Goal: Communication & Community: Ask a question

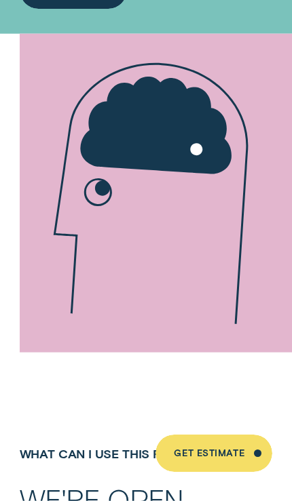
scroll to position [432, 0]
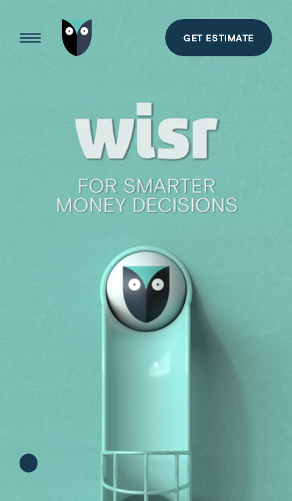
click at [39, 38] on div "Open Menu" at bounding box center [29, 38] width 53 height 53
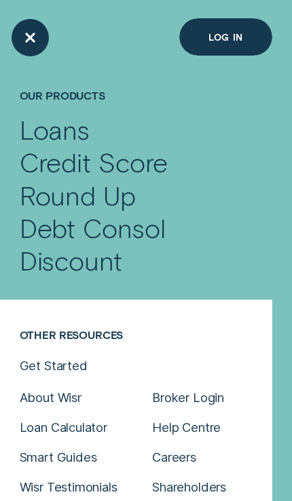
click at [155, 169] on div "Credit Score" at bounding box center [146, 162] width 253 height 33
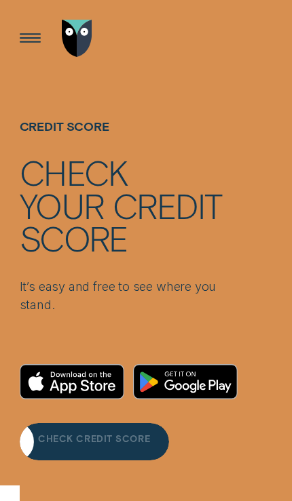
click at [146, 445] on div "CHECK CREDIT SCORE" at bounding box center [94, 444] width 112 height 8
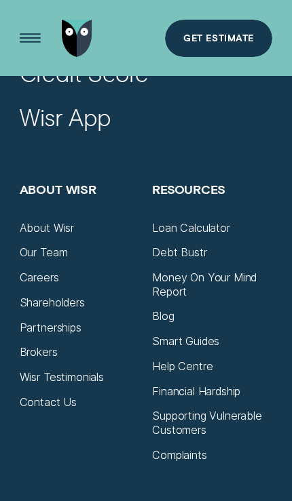
scroll to position [2973, 0]
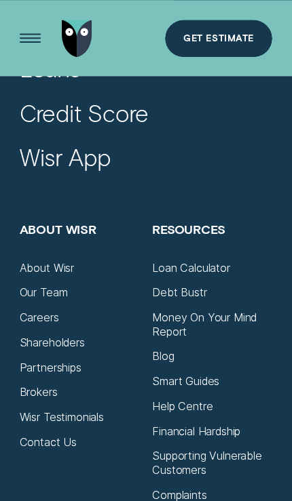
click at [75, 436] on div "Contact Us" at bounding box center [48, 443] width 57 height 14
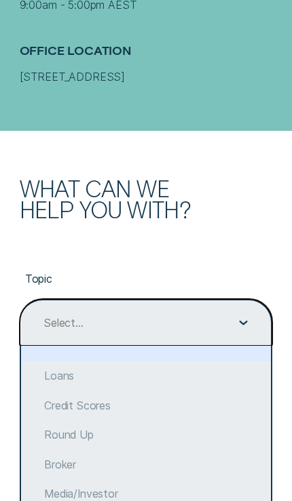
scroll to position [490, 0]
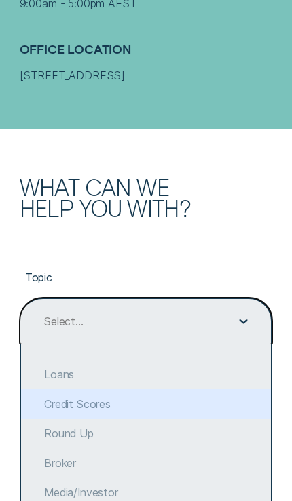
click at [151, 417] on div "Credit Scores" at bounding box center [146, 404] width 250 height 30
type input "Credit Scores"
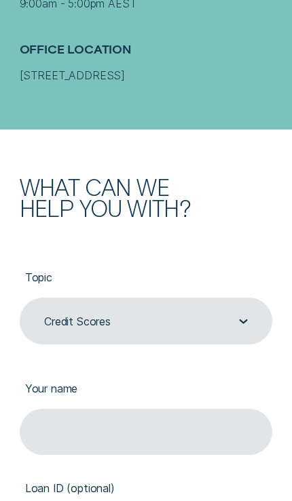
click at [160, 440] on input "Your name" at bounding box center [146, 432] width 253 height 47
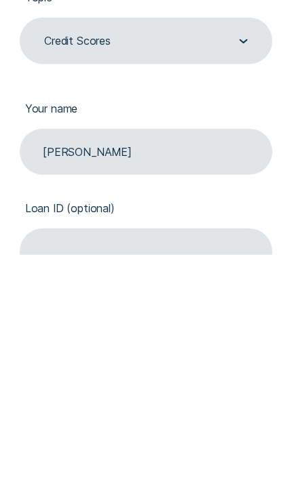
scroll to position [554, 0]
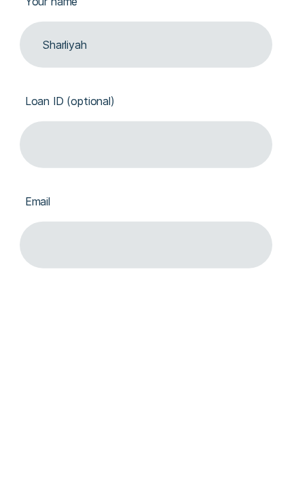
type input "Sharliyah"
click at [198, 438] on input "Email" at bounding box center [146, 461] width 253 height 47
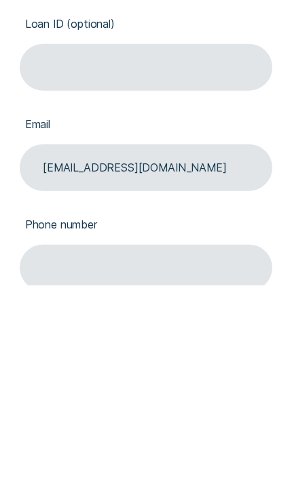
type input "[EMAIL_ADDRESS][DOMAIN_NAME]"
click at [221, 461] on input "Phone number" at bounding box center [146, 484] width 253 height 47
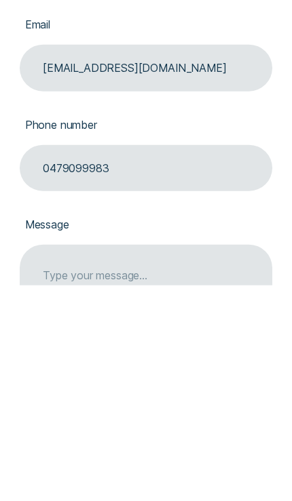
type input "0479099983"
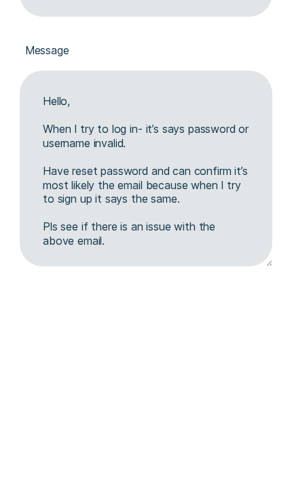
scroll to position [4, 0]
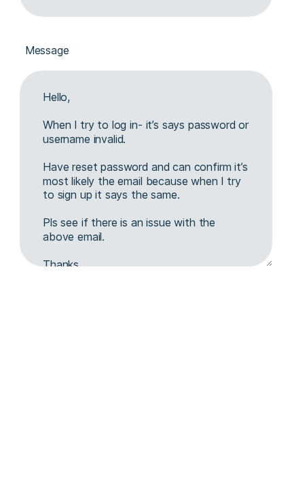
type textarea "Hello, When I try to log in- it’s says password or username invalid. Have reset…"
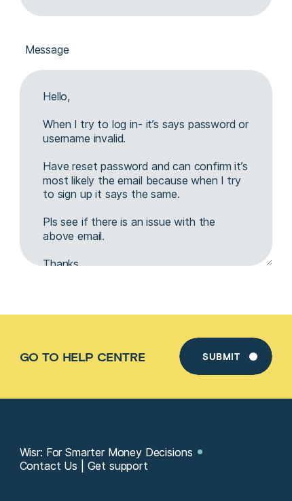
click at [237, 358] on div "Submit" at bounding box center [220, 359] width 37 height 8
